Goal: Find specific page/section: Find specific page/section

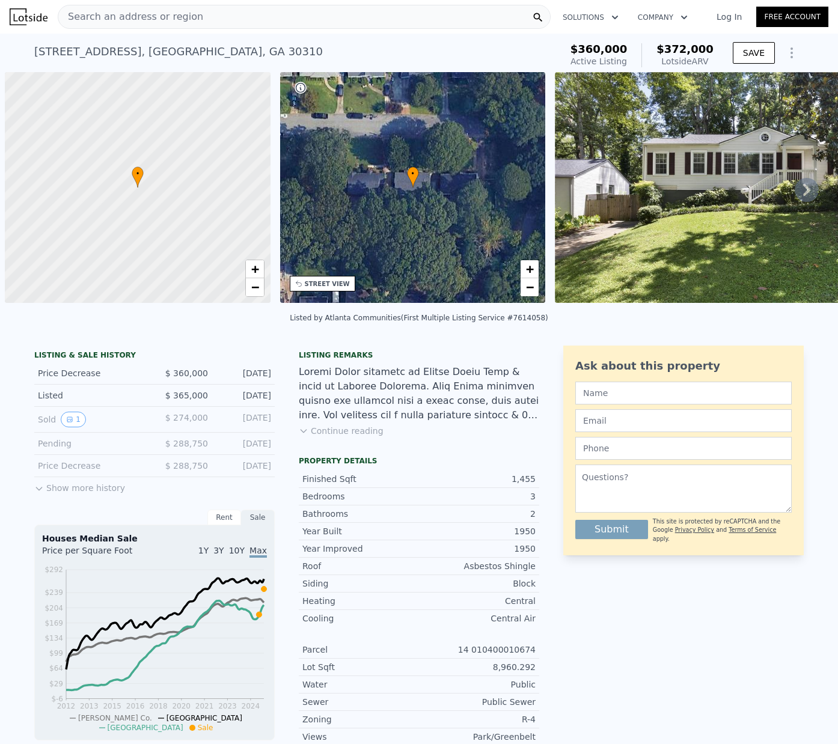
scroll to position [0, 142]
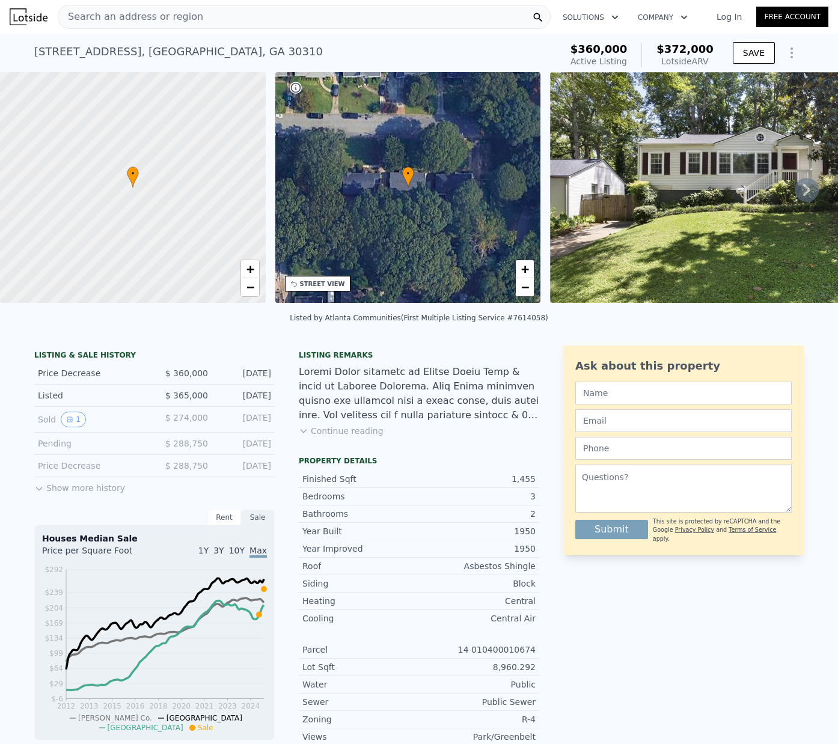
click at [203, 17] on div "Search an address or region" at bounding box center [304, 17] width 493 height 24
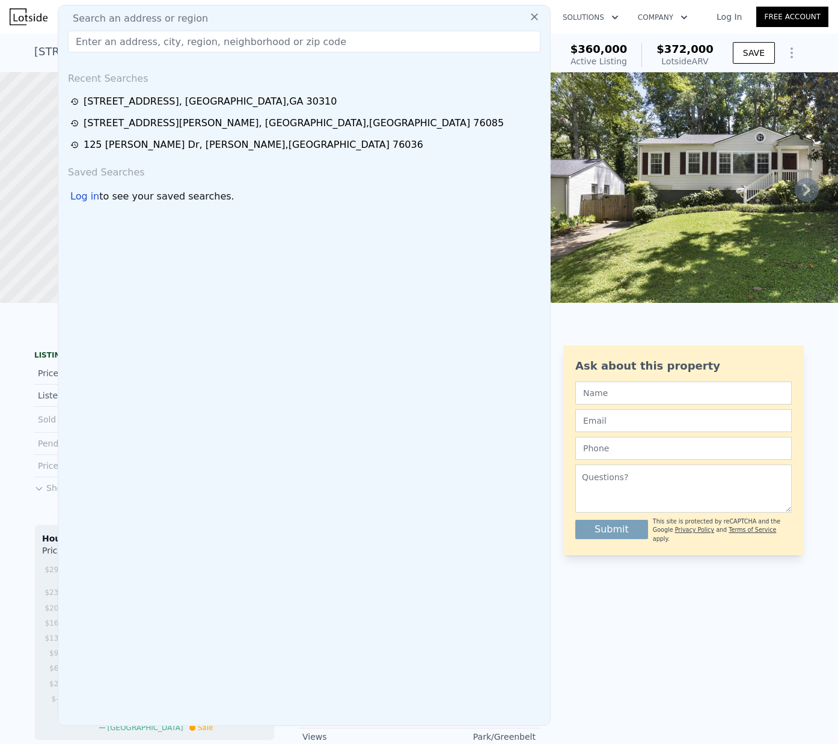
click at [178, 20] on span "Search an address or region" at bounding box center [135, 18] width 145 height 14
click at [120, 44] on input "text" at bounding box center [304, 42] width 472 height 22
paste input "[STREET_ADDRESS]"
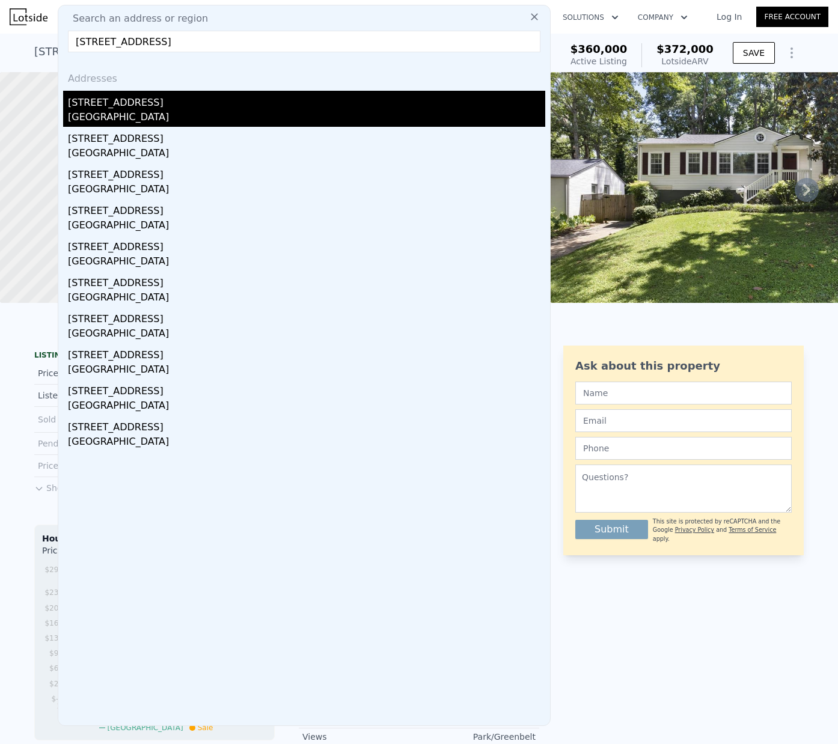
type input "[STREET_ADDRESS]"
click at [119, 96] on div "[STREET_ADDRESS]" at bounding box center [306, 100] width 477 height 19
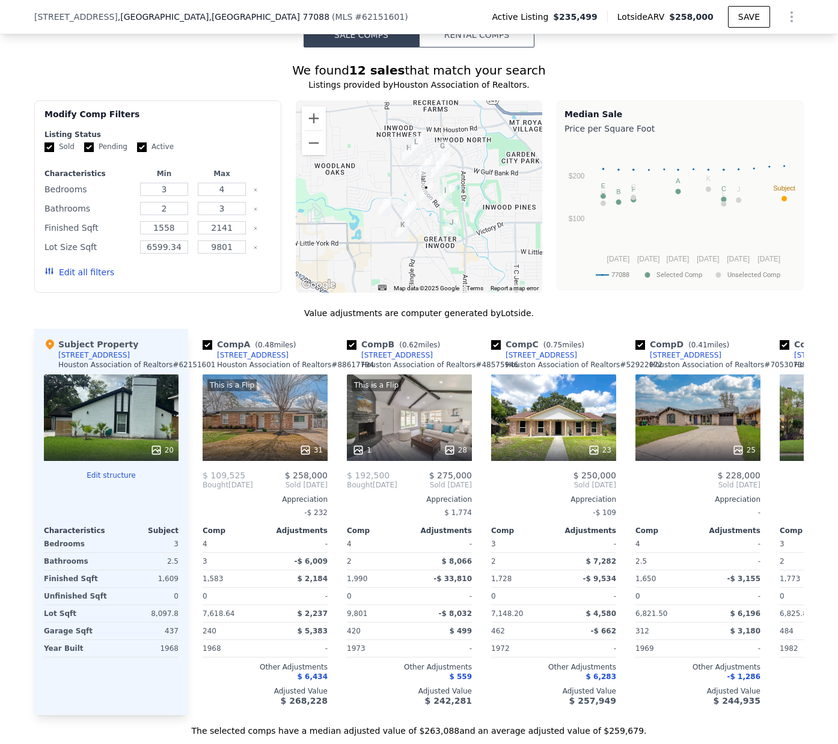
scroll to position [1017, 0]
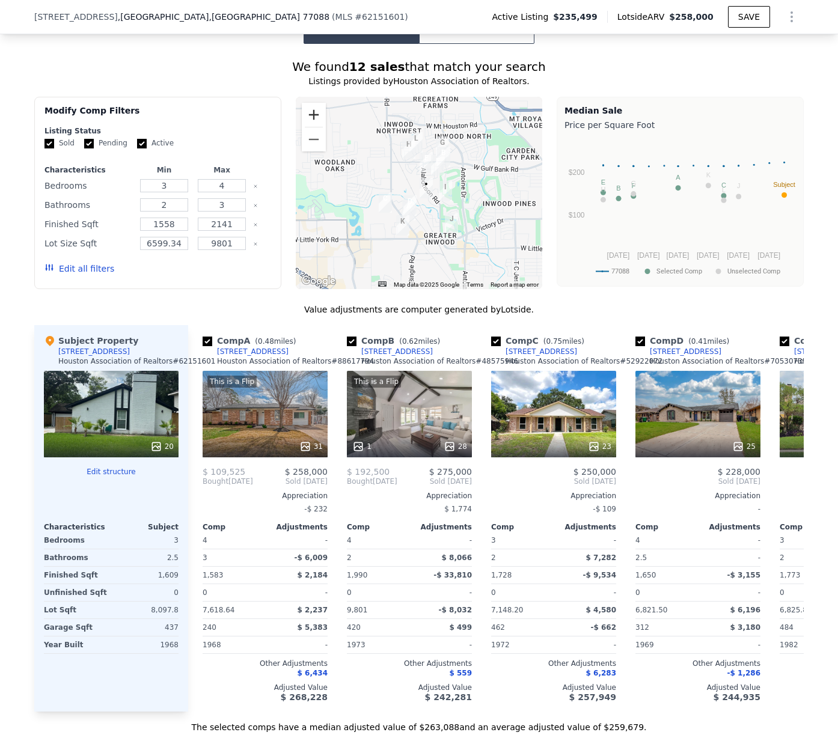
click at [314, 124] on button "Zoom in" at bounding box center [314, 115] width 24 height 24
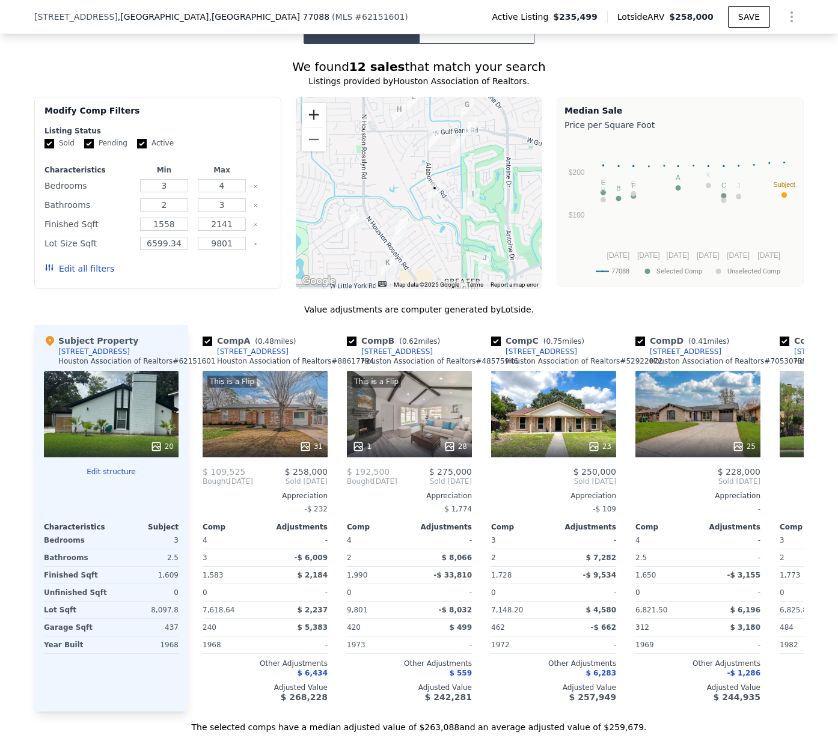
click at [314, 124] on button "Zoom in" at bounding box center [314, 115] width 24 height 24
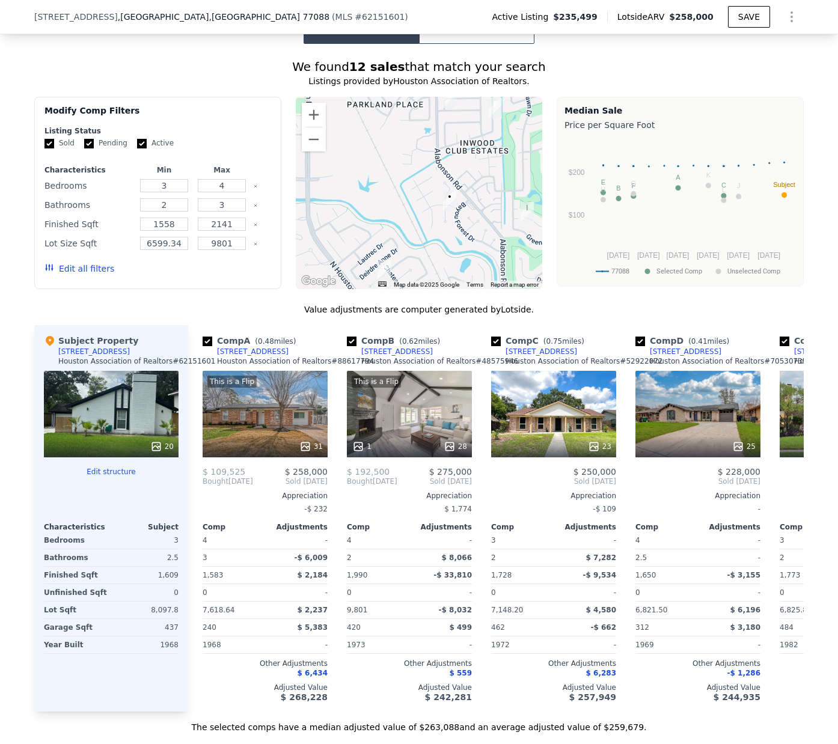
click at [130, 442] on div "20" at bounding box center [111, 414] width 135 height 87
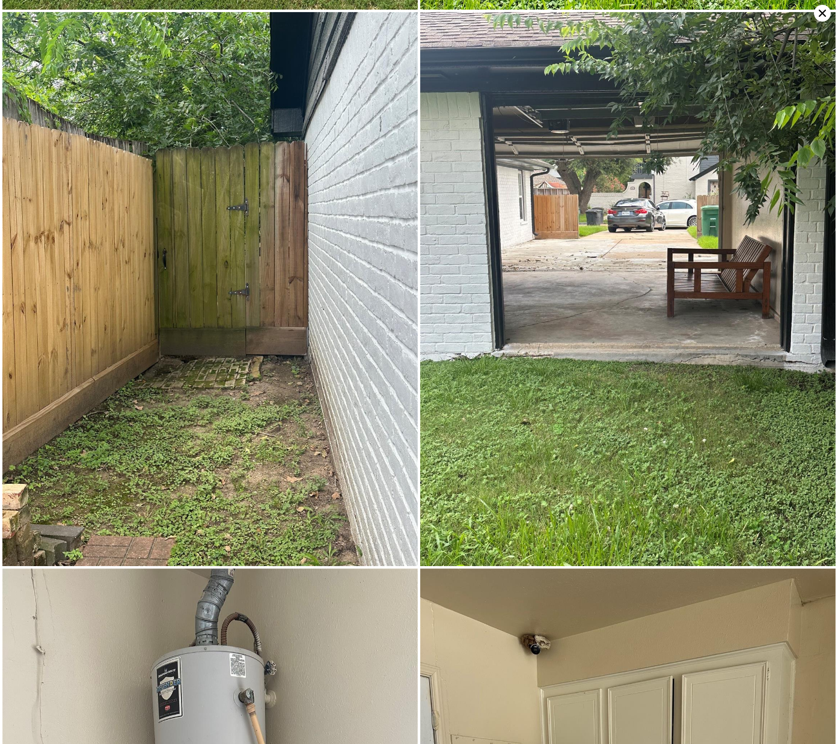
scroll to position [550, 0]
